Goal: Submit feedback/report problem

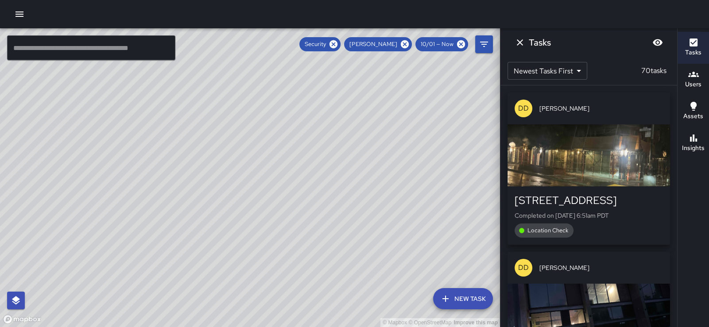
scroll to position [12, 0]
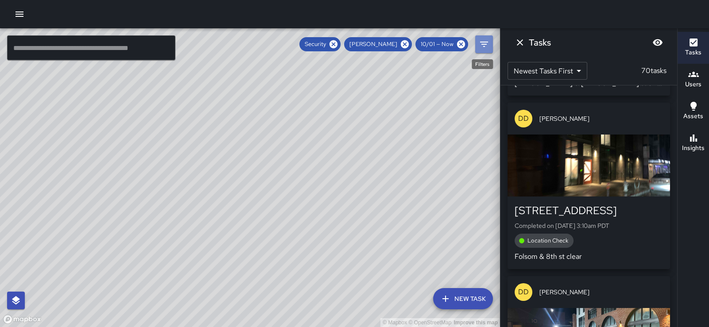
click at [485, 42] on icon "Filters" at bounding box center [484, 44] width 8 height 5
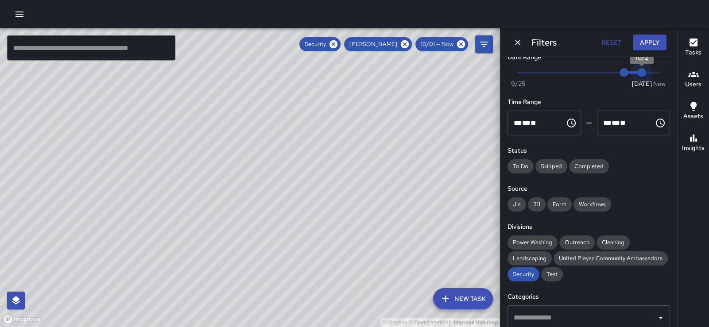
click at [635, 73] on span "Now [DATE] 10/1 10/2" at bounding box center [588, 72] width 141 height 13
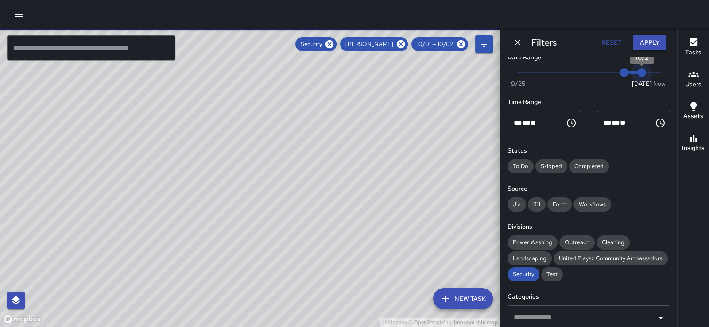
type input "*"
drag, startPoint x: 638, startPoint y: 72, endPoint x: 661, endPoint y: 69, distance: 23.2
click at [661, 69] on div "Now [DATE] [DATE] 9:56 am" at bounding box center [589, 78] width 163 height 24
type input "*"
drag, startPoint x: 619, startPoint y: 74, endPoint x: 634, endPoint y: 74, distance: 14.6
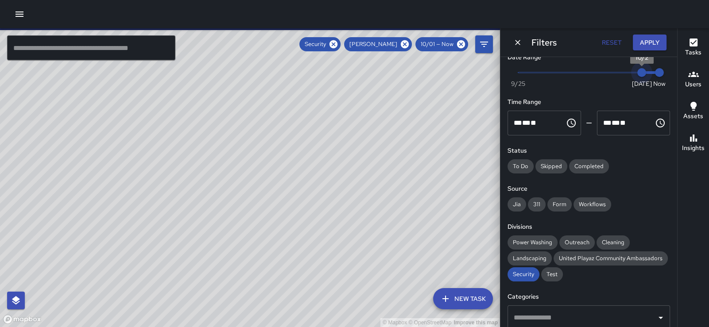
click at [638, 74] on span "10/2" at bounding box center [642, 72] width 9 height 9
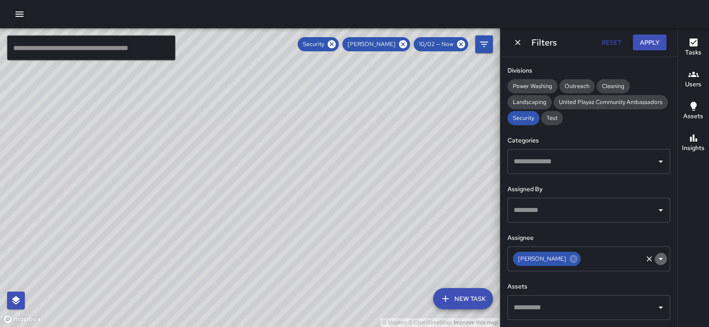
click at [656, 254] on icon "Open" at bounding box center [661, 259] width 11 height 11
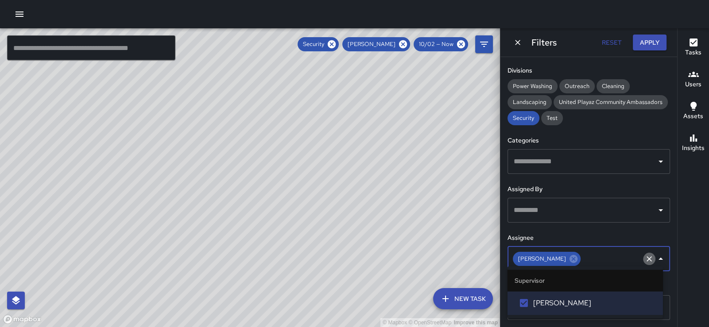
click at [645, 257] on icon "Clear" at bounding box center [649, 259] width 9 height 9
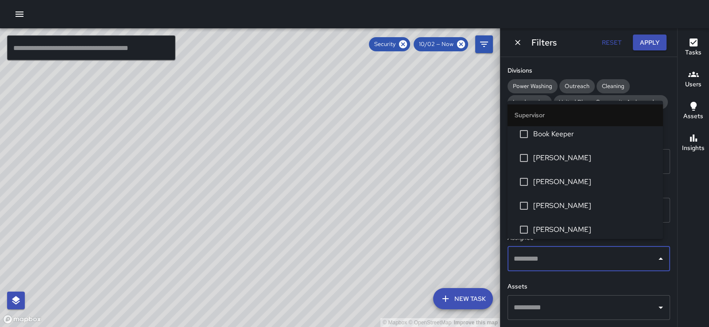
scroll to position [241, 0]
click at [581, 114] on span "[PERSON_NAME]" at bounding box center [594, 109] width 123 height 11
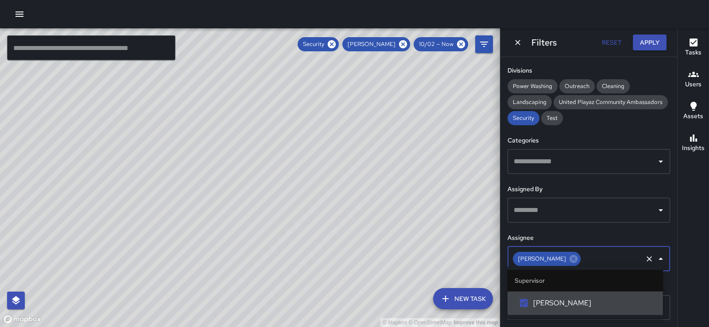
scroll to position [0, 0]
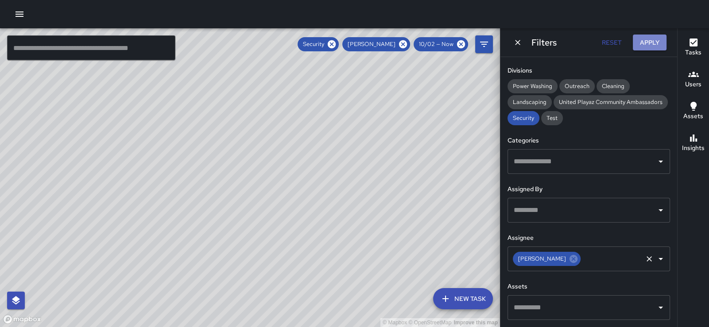
click at [646, 41] on button "Apply" at bounding box center [650, 43] width 34 height 16
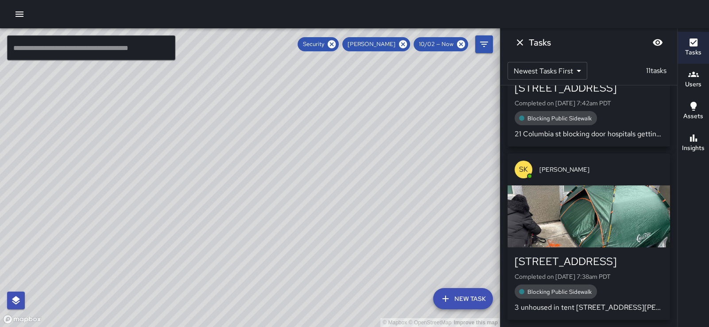
scroll to position [1573, 0]
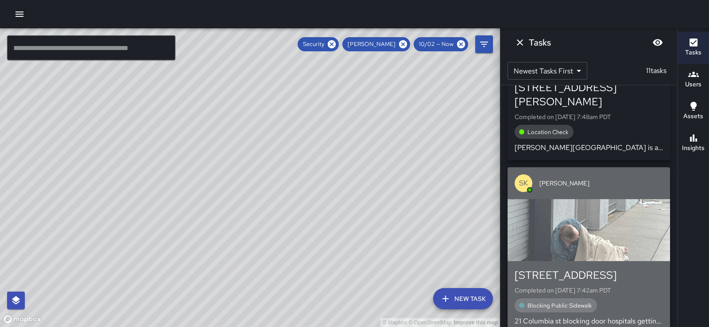
click at [618, 217] on div "button" at bounding box center [589, 230] width 163 height 62
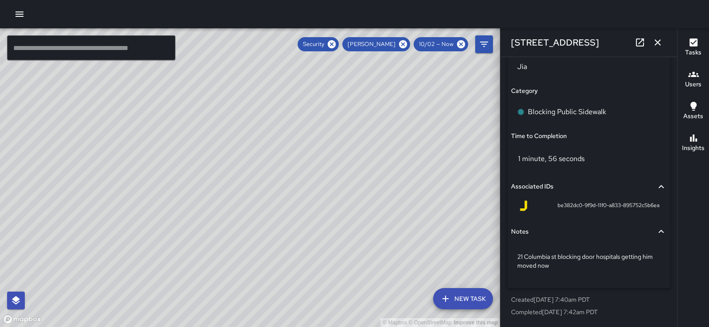
scroll to position [670, 0]
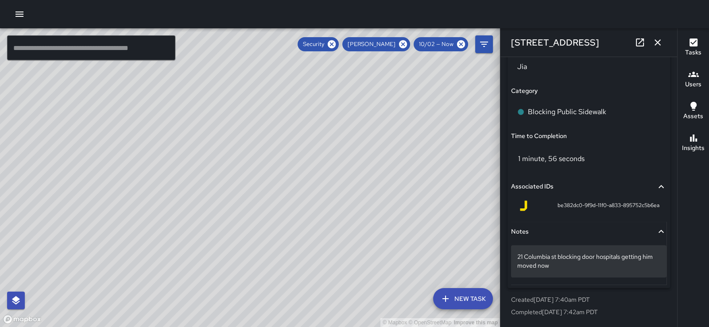
click at [639, 253] on p "21 Columbia st blocking door hospitals getting him moved now" at bounding box center [588, 262] width 143 height 18
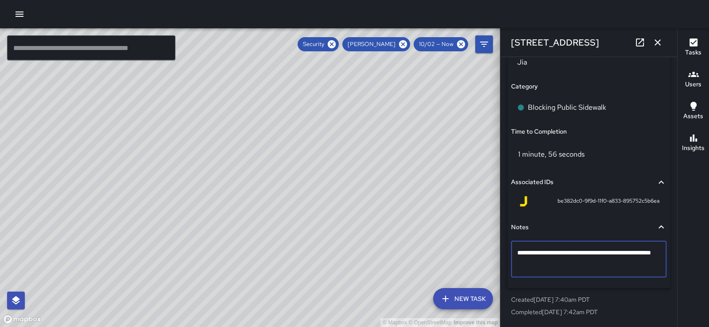
click at [617, 251] on textarea "**********" at bounding box center [585, 260] width 136 height 22
click at [619, 249] on textarea "**********" at bounding box center [585, 260] width 136 height 22
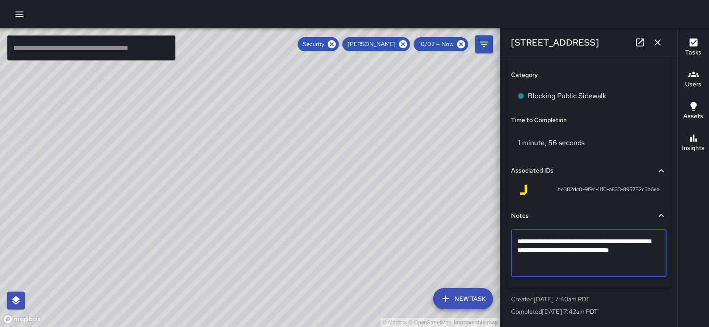
type textarea "**********"
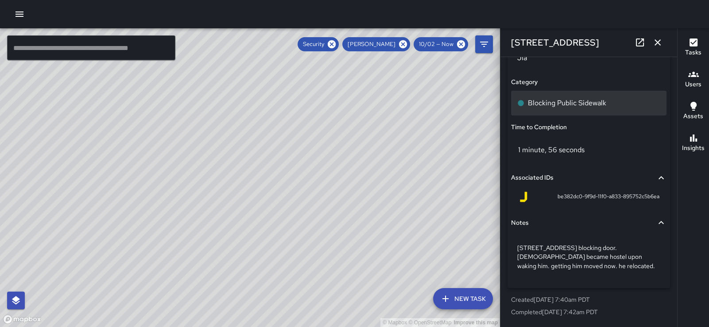
click at [653, 91] on div "Blocking Public Sidewalk" at bounding box center [589, 103] width 156 height 25
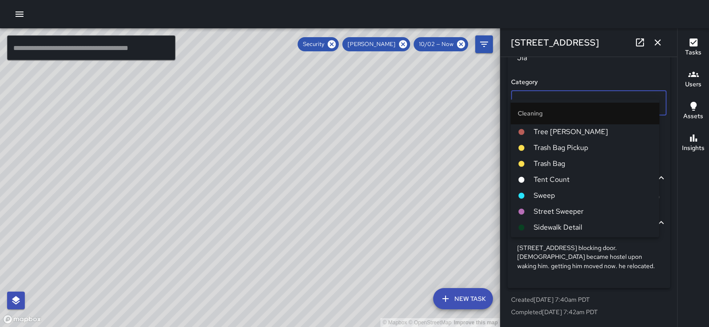
scroll to position [1961, 0]
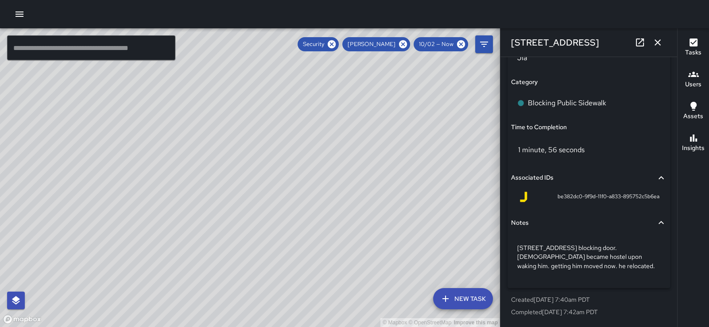
click at [649, 78] on div "Category" at bounding box center [589, 83] width 156 height 10
click at [653, 43] on icon "button" at bounding box center [658, 42] width 11 height 11
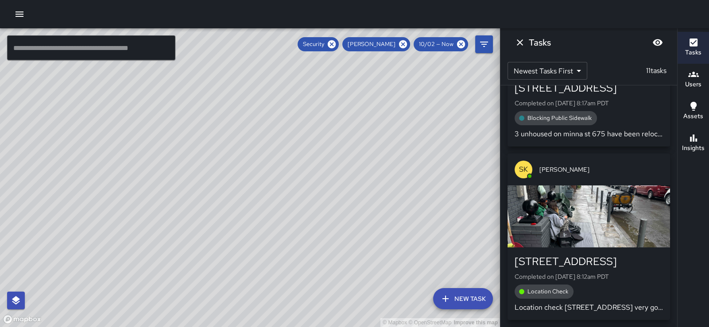
scroll to position [870, 0]
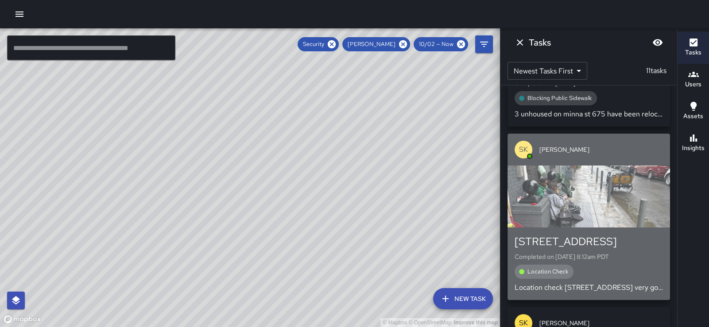
click at [626, 189] on div "button" at bounding box center [589, 197] width 163 height 62
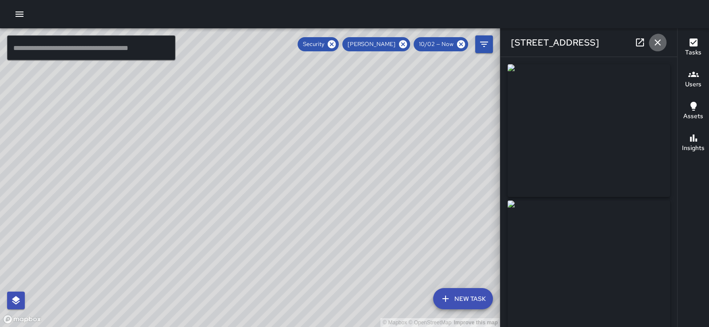
click at [657, 40] on icon "button" at bounding box center [658, 42] width 11 height 11
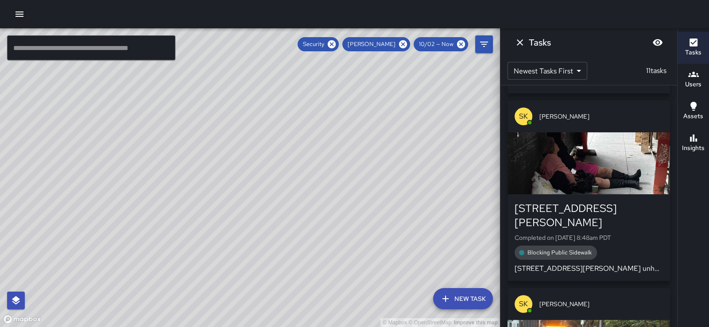
scroll to position [163, 0]
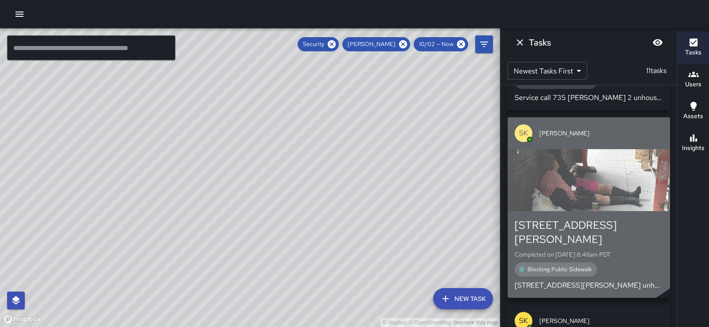
click at [583, 168] on div "button" at bounding box center [589, 180] width 163 height 62
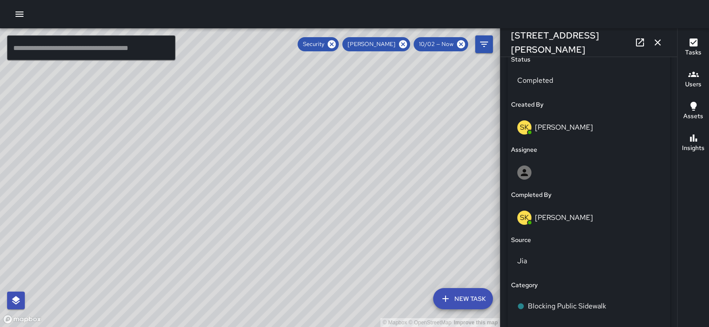
scroll to position [668, 0]
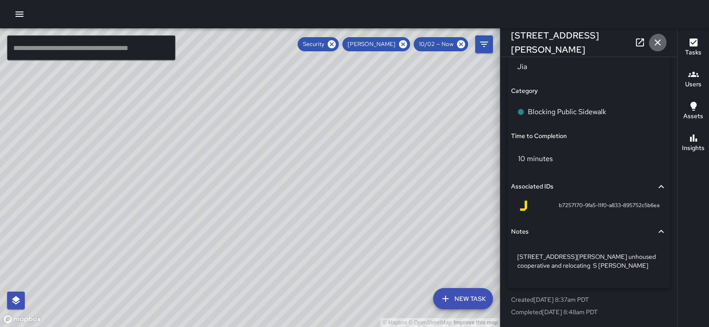
click at [657, 39] on icon "button" at bounding box center [658, 42] width 11 height 11
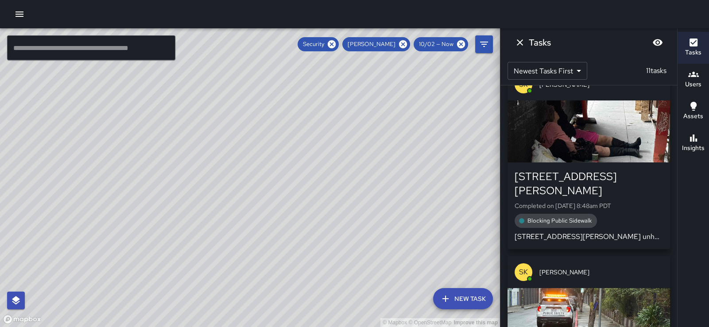
scroll to position [0, 0]
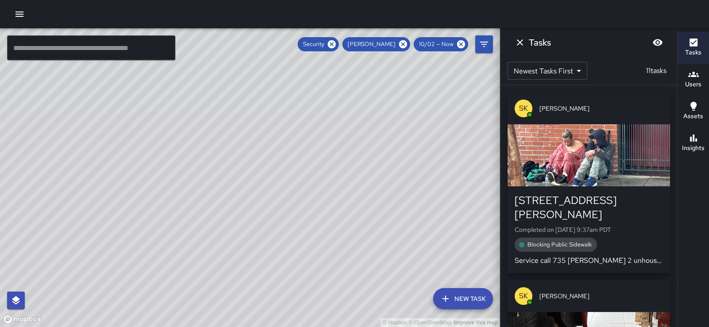
click at [584, 178] on div "button" at bounding box center [589, 155] width 163 height 62
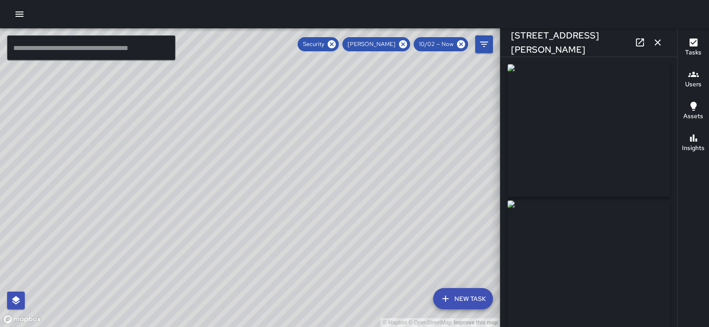
type input "**********"
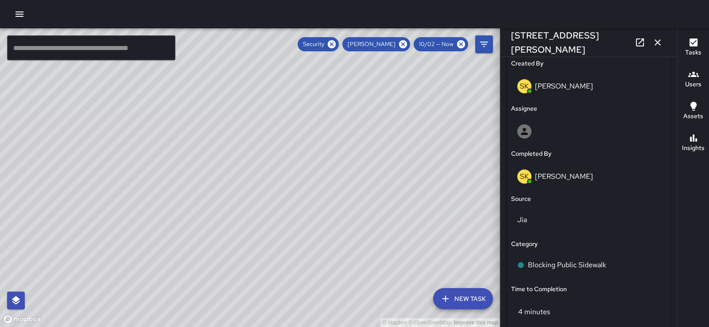
scroll to position [704, 0]
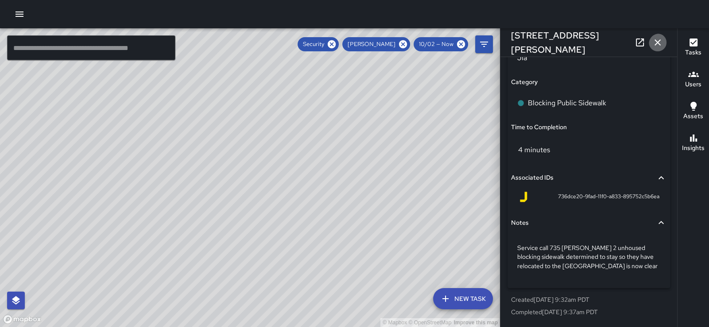
click at [659, 43] on icon "button" at bounding box center [658, 42] width 11 height 11
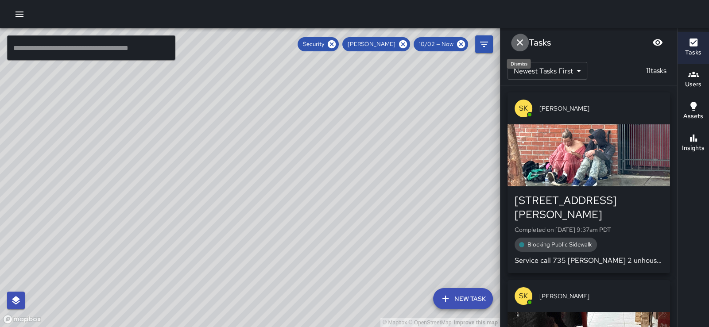
click at [520, 44] on icon "Dismiss" at bounding box center [520, 42] width 6 height 6
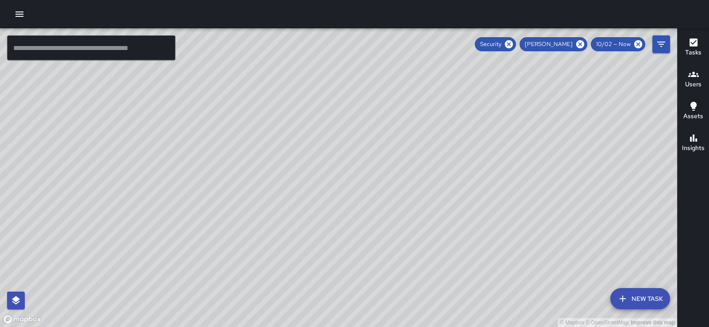
click at [447, 75] on div "© Mapbox © OpenStreetMap Improve this map" at bounding box center [338, 177] width 677 height 299
drag, startPoint x: 452, startPoint y: 82, endPoint x: 285, endPoint y: 109, distance: 169.3
click at [285, 109] on div "© Mapbox © OpenStreetMap Improve this map" at bounding box center [338, 177] width 677 height 299
drag, startPoint x: 303, startPoint y: 128, endPoint x: 232, endPoint y: 183, distance: 89.7
click at [232, 183] on div "© Mapbox © OpenStreetMap Improve this map" at bounding box center [338, 177] width 677 height 299
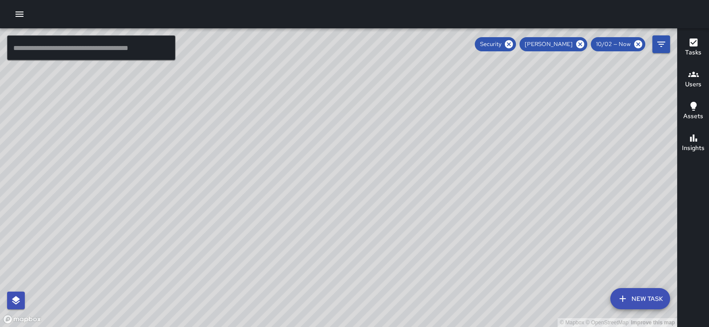
click at [436, 138] on div "© Mapbox © OpenStreetMap Improve this map" at bounding box center [338, 177] width 677 height 299
drag, startPoint x: 436, startPoint y: 138, endPoint x: 268, endPoint y: 198, distance: 178.2
click at [268, 198] on div "© Mapbox © OpenStreetMap Improve this map" at bounding box center [338, 177] width 677 height 299
